Goal: Browse casually: Explore the website without a specific task or goal

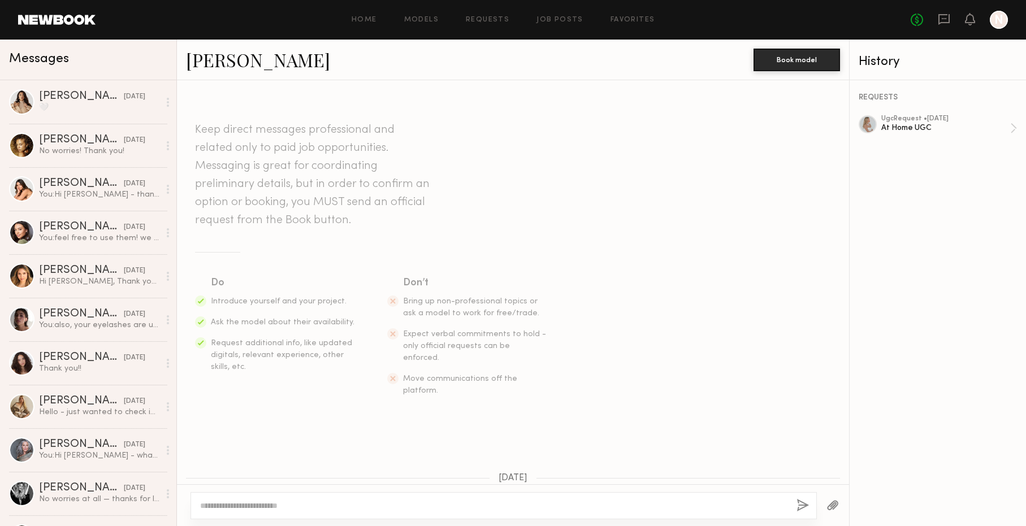
scroll to position [4128, 0]
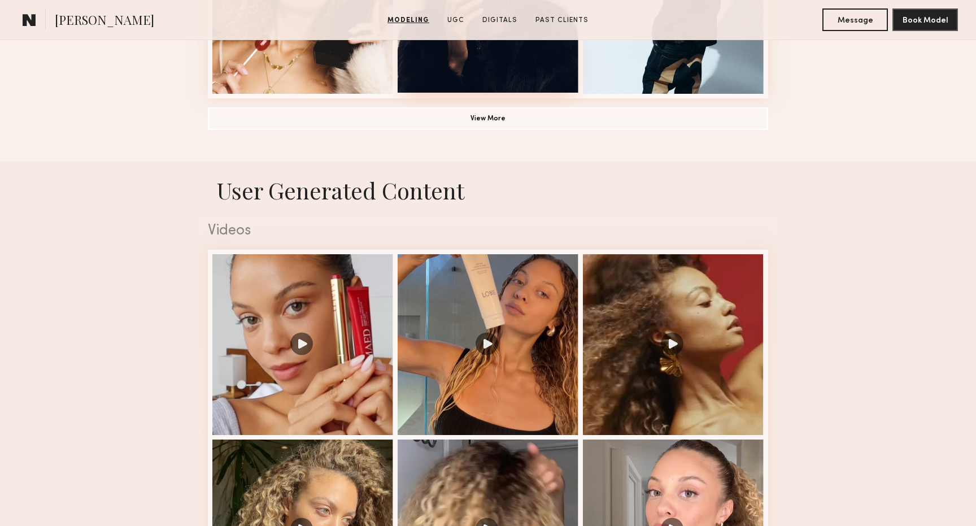
scroll to position [976, 0]
click at [447, 365] on div at bounding box center [488, 344] width 181 height 181
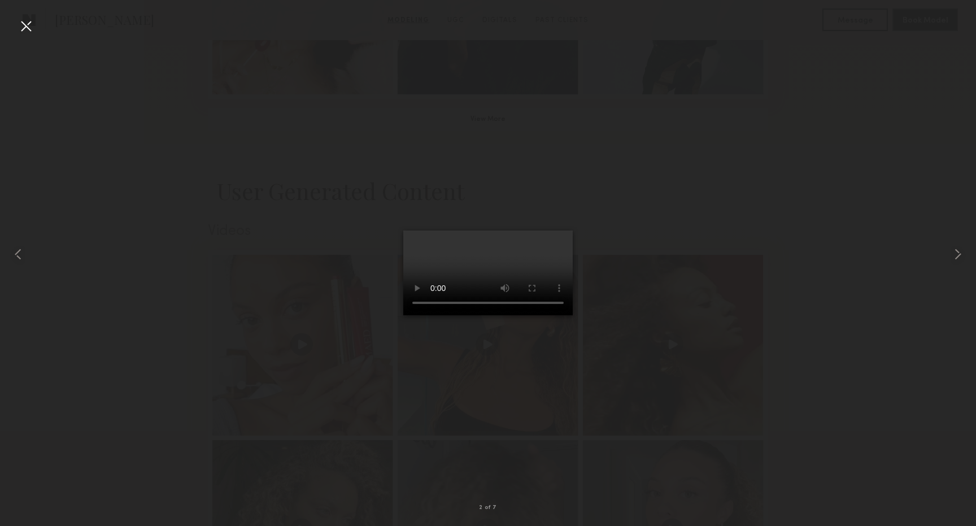
click at [25, 28] on div at bounding box center [26, 26] width 18 height 18
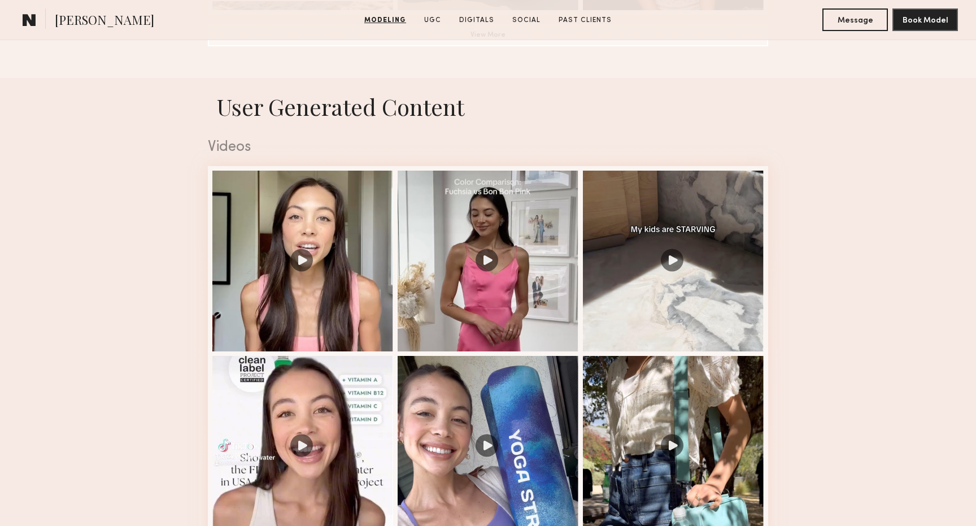
scroll to position [1064, 0]
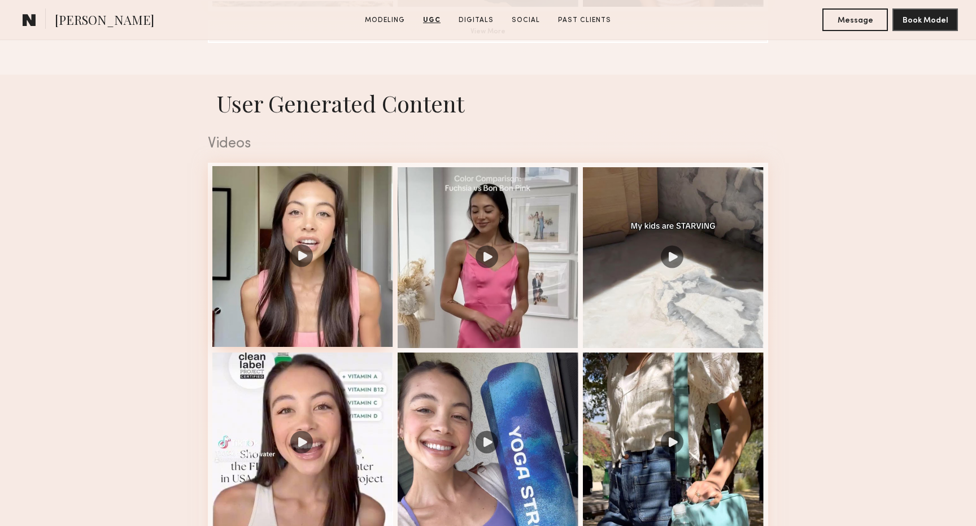
click at [320, 271] on div at bounding box center [302, 256] width 181 height 181
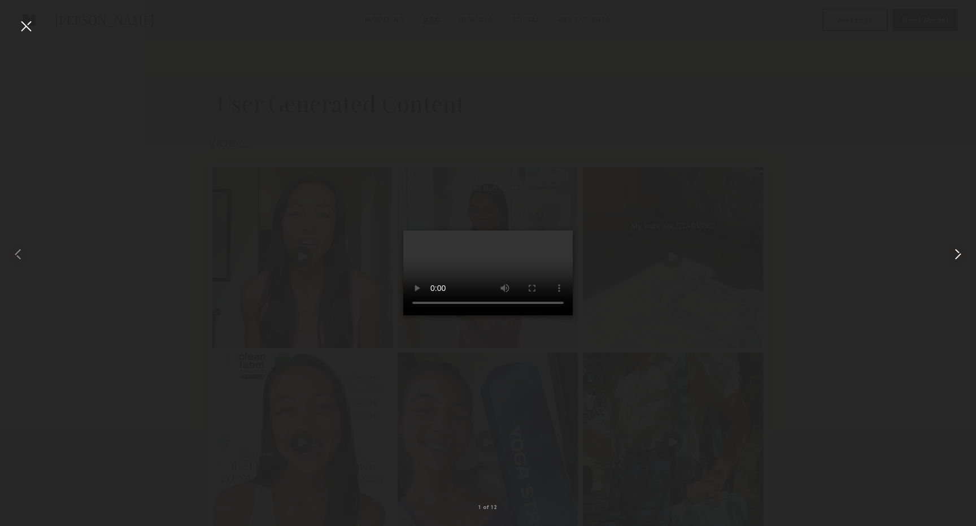
click at [965, 261] on common-icon at bounding box center [958, 254] width 18 height 18
click at [24, 32] on div at bounding box center [26, 26] width 18 height 18
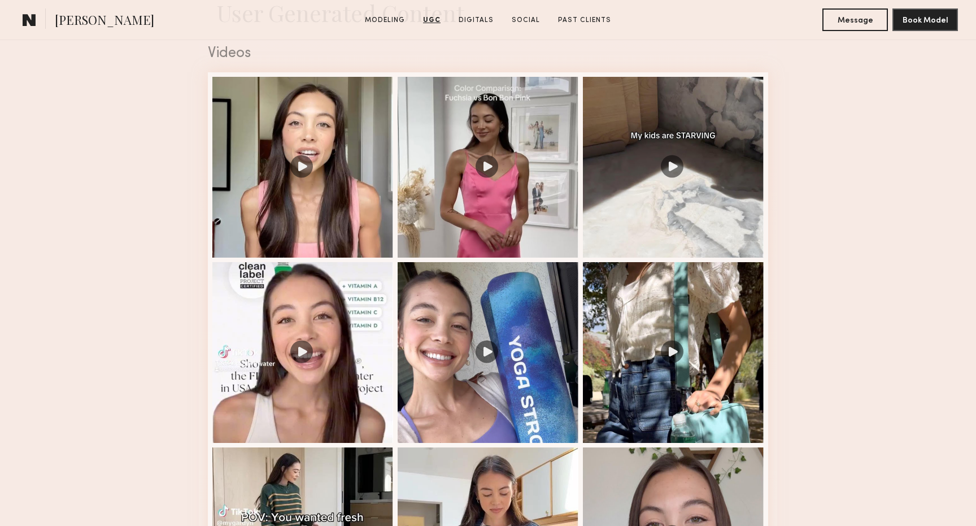
scroll to position [1155, 0]
click at [304, 391] on div at bounding box center [302, 350] width 181 height 181
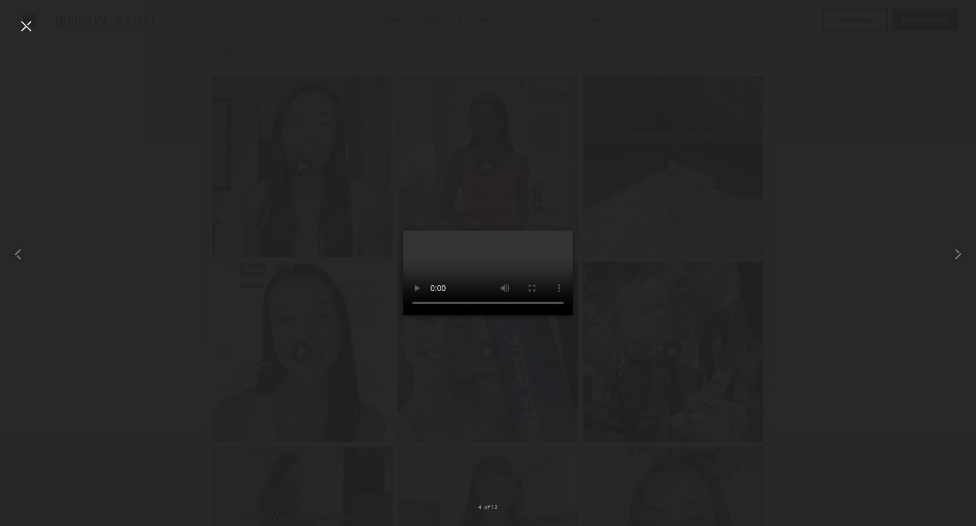
click at [22, 21] on div at bounding box center [26, 26] width 18 height 18
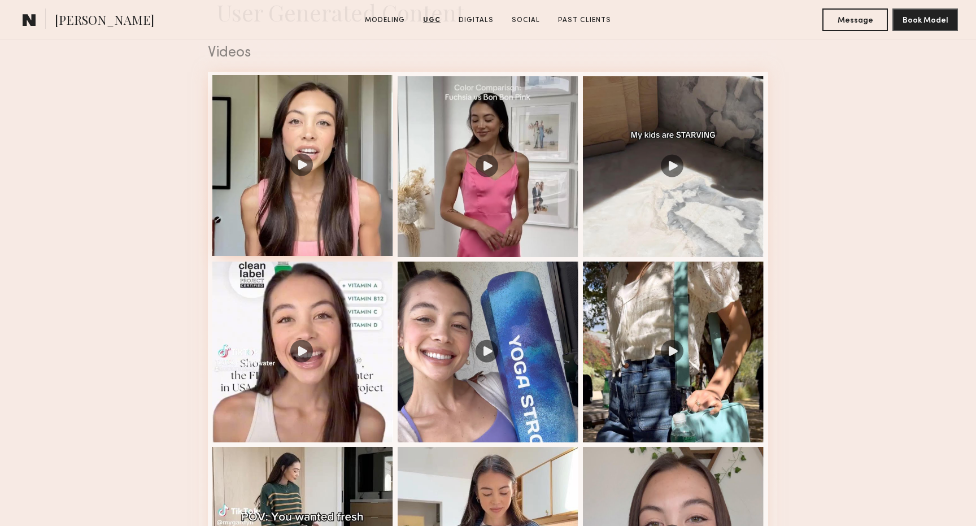
click at [343, 223] on div at bounding box center [302, 165] width 181 height 181
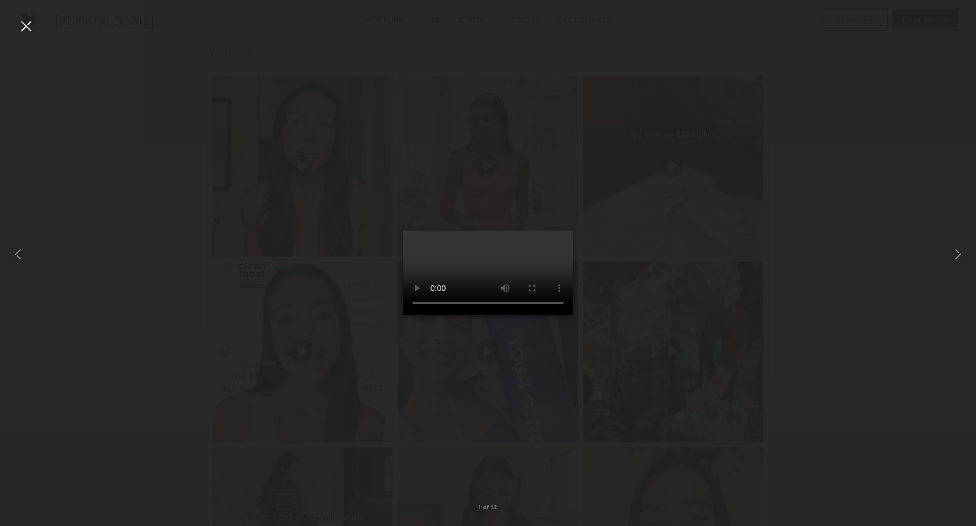
click at [31, 29] on div at bounding box center [26, 26] width 18 height 18
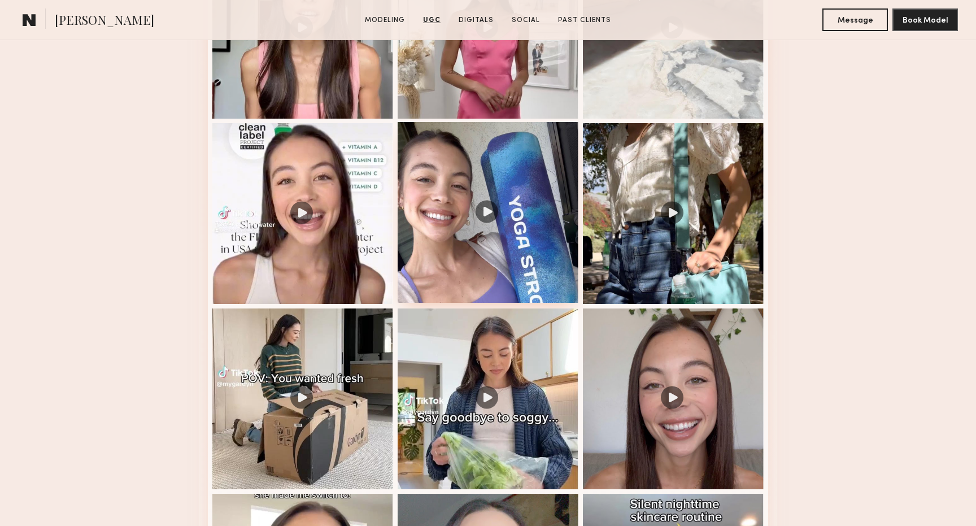
scroll to position [1362, 0]
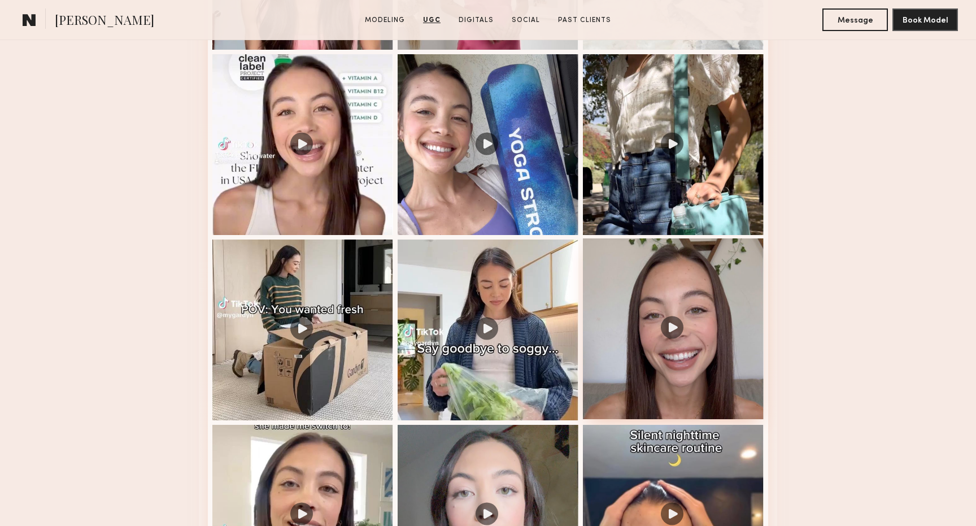
click at [672, 370] on div at bounding box center [673, 328] width 181 height 181
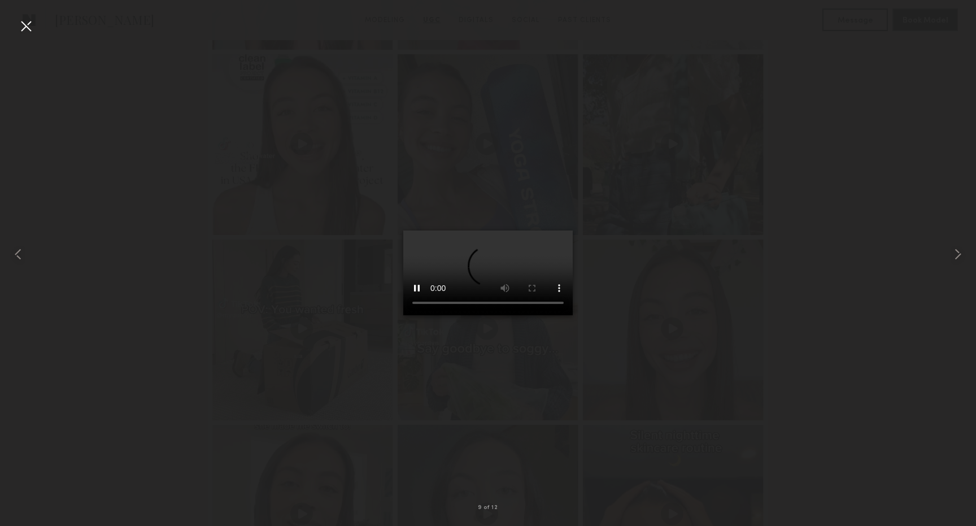
click at [29, 26] on div at bounding box center [26, 26] width 18 height 18
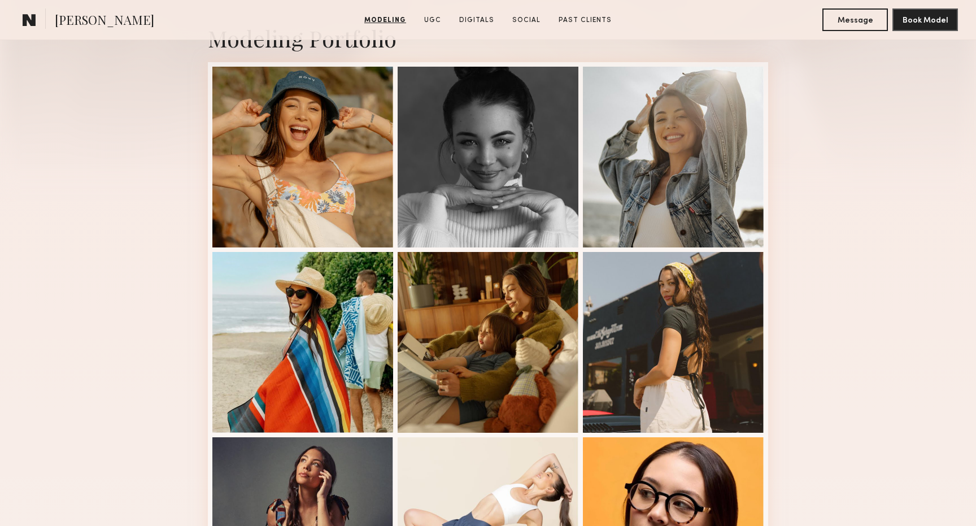
scroll to position [0, 0]
